Goal: Task Accomplishment & Management: Manage account settings

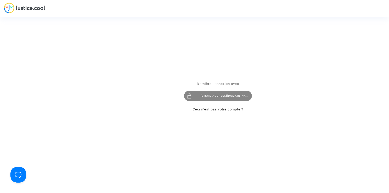
click at [205, 94] on div "[EMAIL_ADDRESS][DOMAIN_NAME]" at bounding box center [218, 96] width 68 height 10
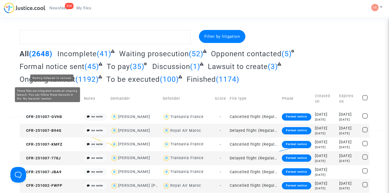
drag, startPoint x: 39, startPoint y: 55, endPoint x: 86, endPoint y: 84, distance: 55.3
click at [86, 84] on div "All (2648) Incomplete (41) Waiting prosecution (52) Opponent contacted (5) Form…" at bounding box center [195, 68] width 350 height 38
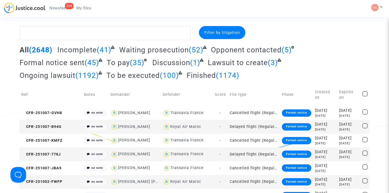
scroll to position [4, 0]
